Goal: Information Seeking & Learning: Learn about a topic

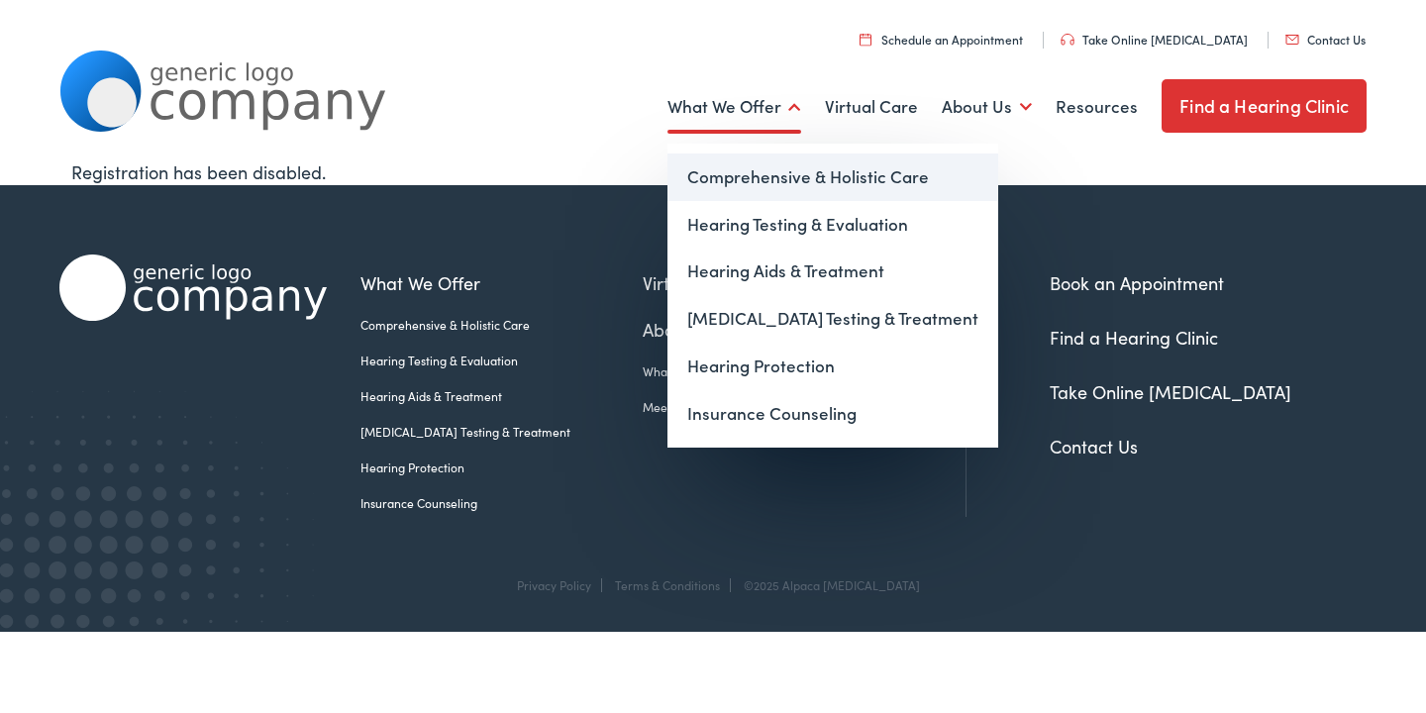
click at [807, 174] on link "Comprehensive & Holistic Care" at bounding box center [832, 177] width 331 height 48
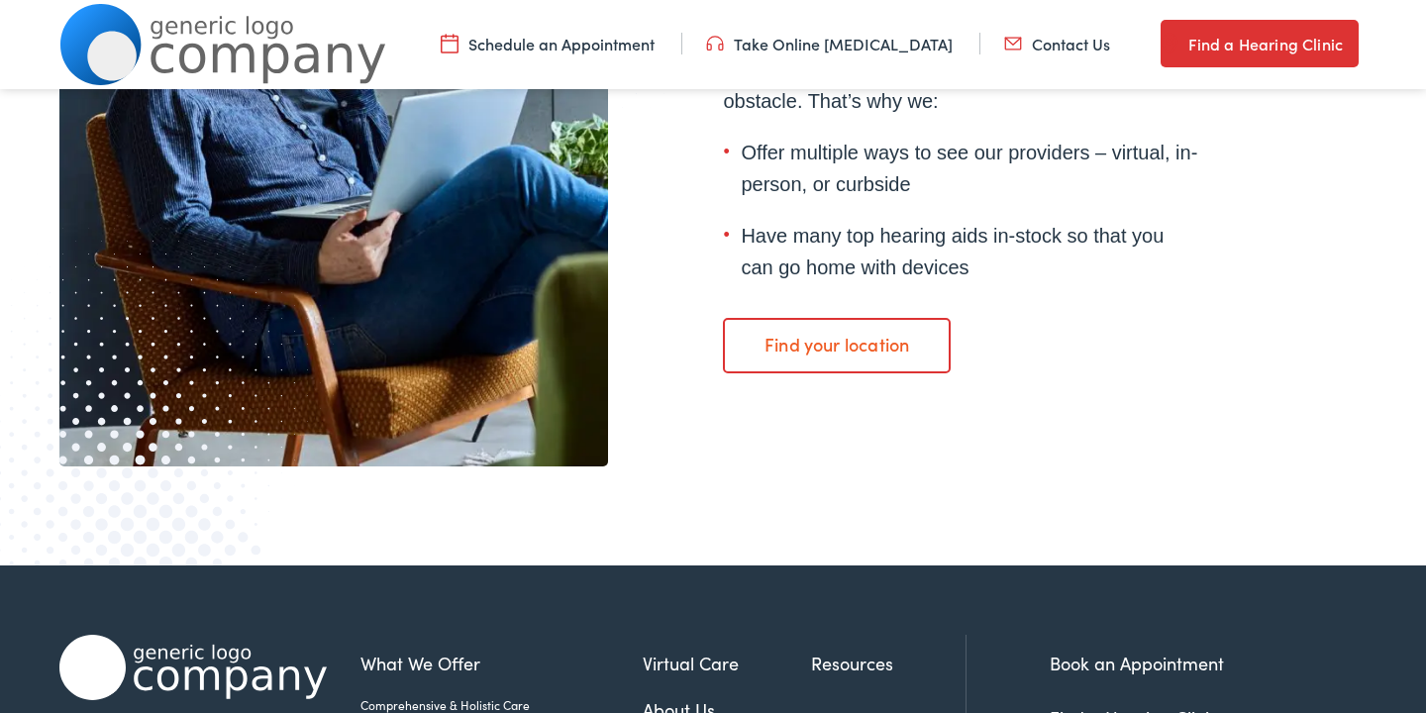
scroll to position [3968, 0]
